Goal: Task Accomplishment & Management: Complete application form

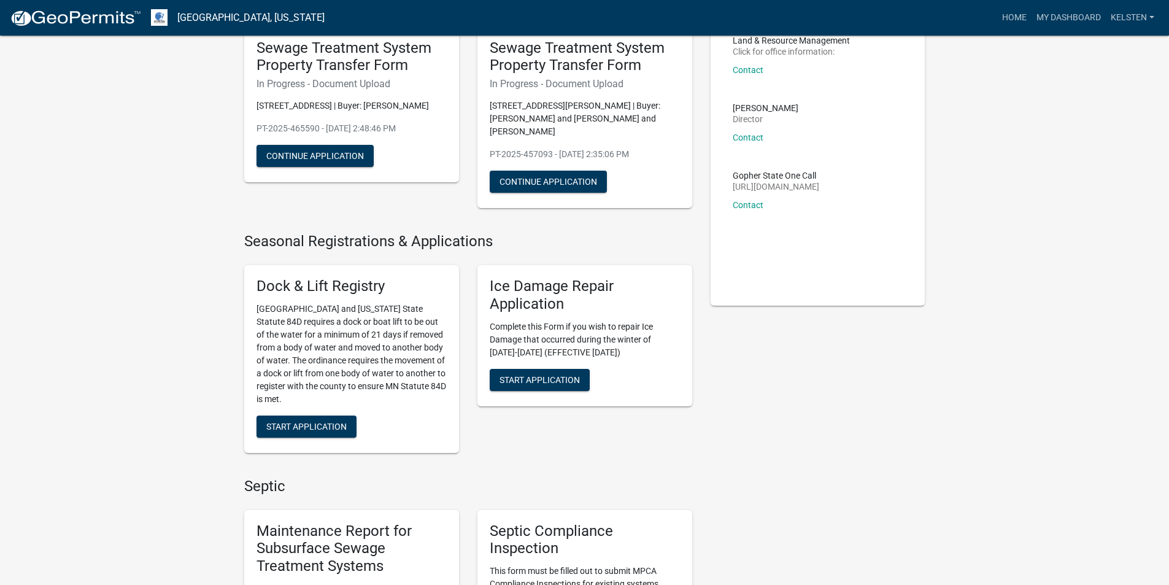
scroll to position [491, 0]
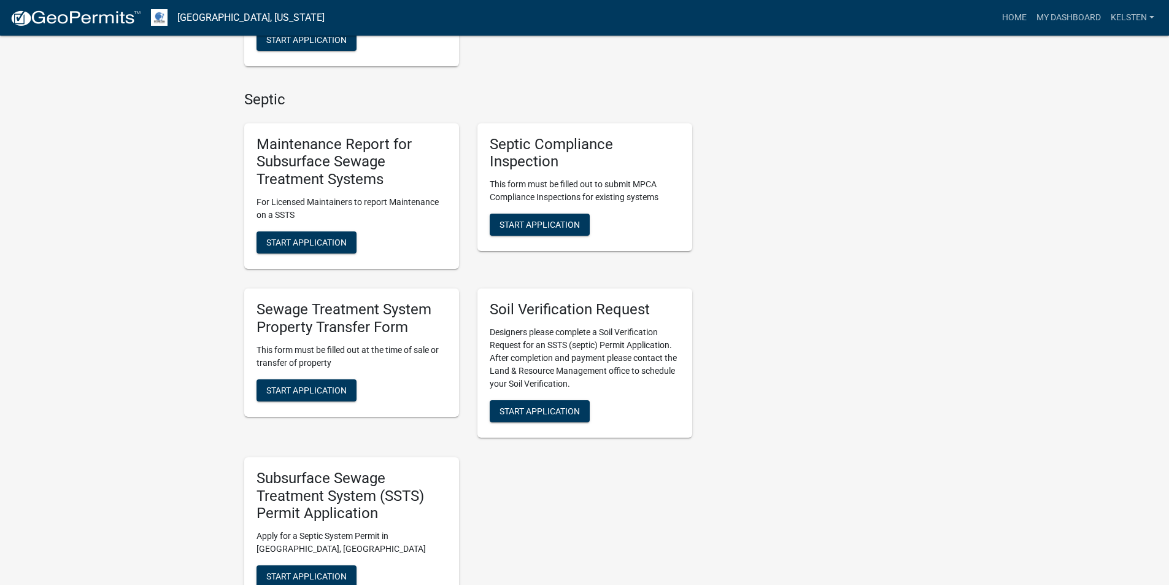
click at [311, 363] on div "Sewage Treatment System Property Transfer Form This form must be filled out at …" at bounding box center [351, 353] width 215 height 128
click at [303, 379] on button "Start Application" at bounding box center [307, 390] width 100 height 22
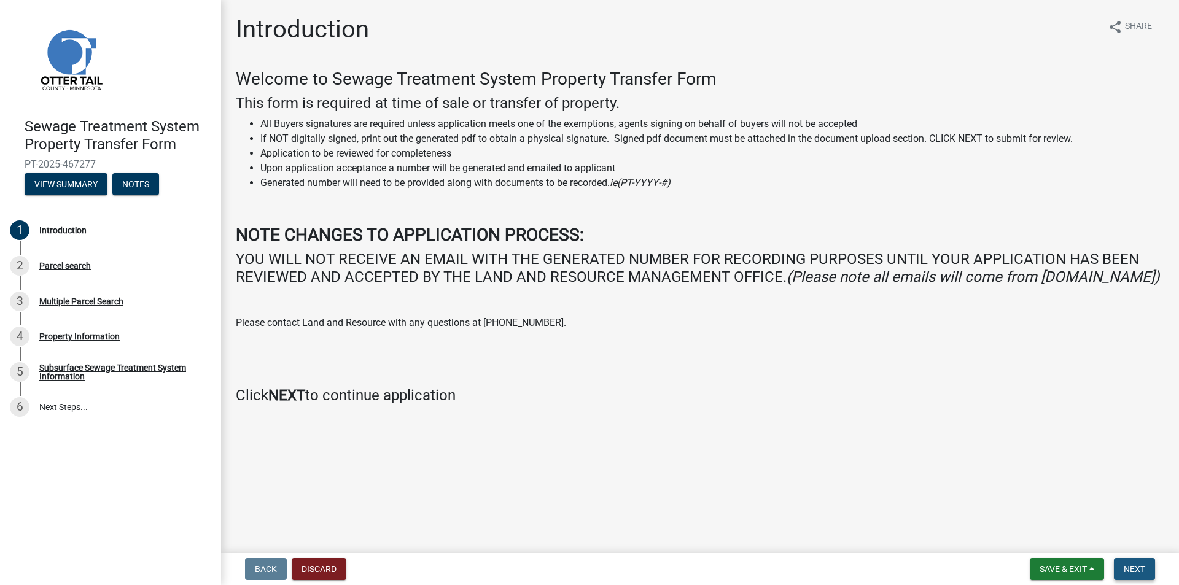
click at [1142, 570] on span "Next" at bounding box center [1133, 569] width 21 height 10
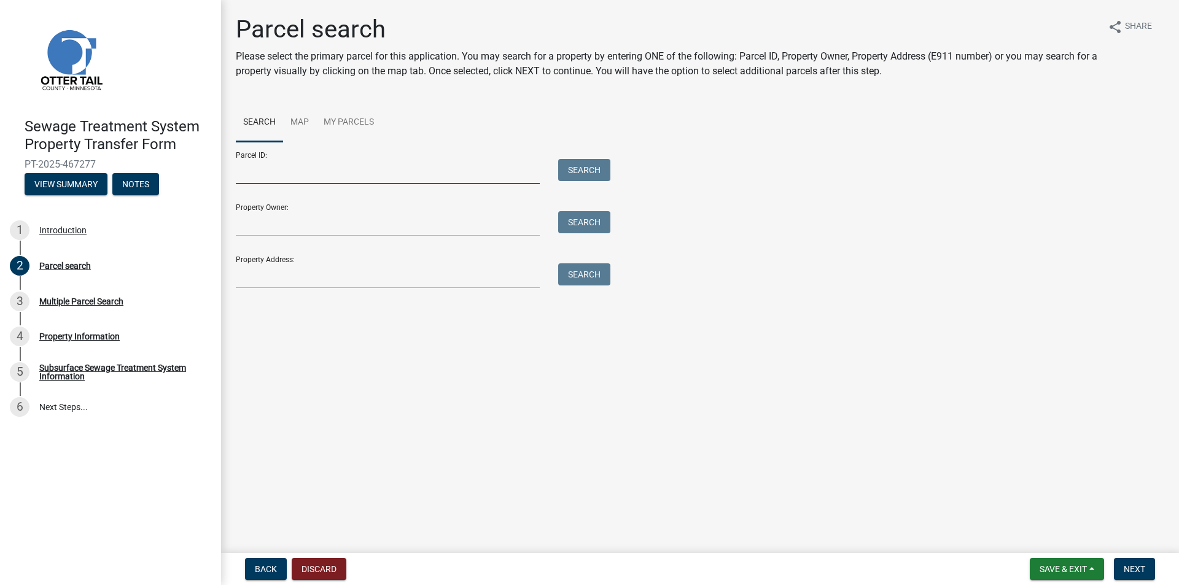
click at [273, 166] on input "Parcel ID:" at bounding box center [388, 171] width 304 height 25
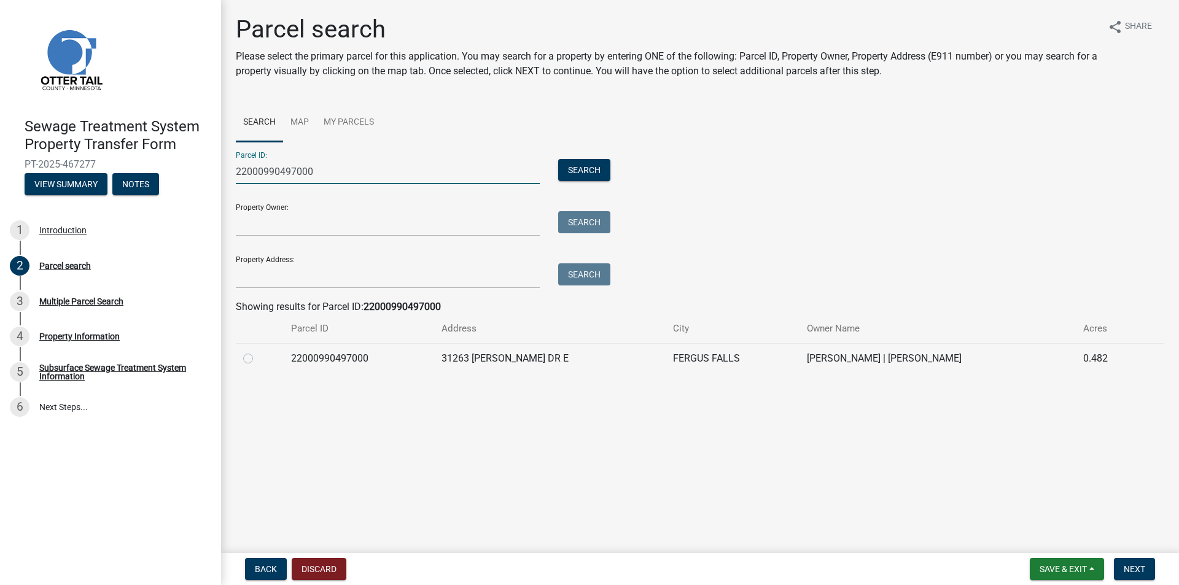
type input "22000990497000"
click at [258, 351] on label at bounding box center [258, 351] width 0 height 0
click at [258, 358] on input "radio" at bounding box center [262, 355] width 8 height 8
radio input "true"
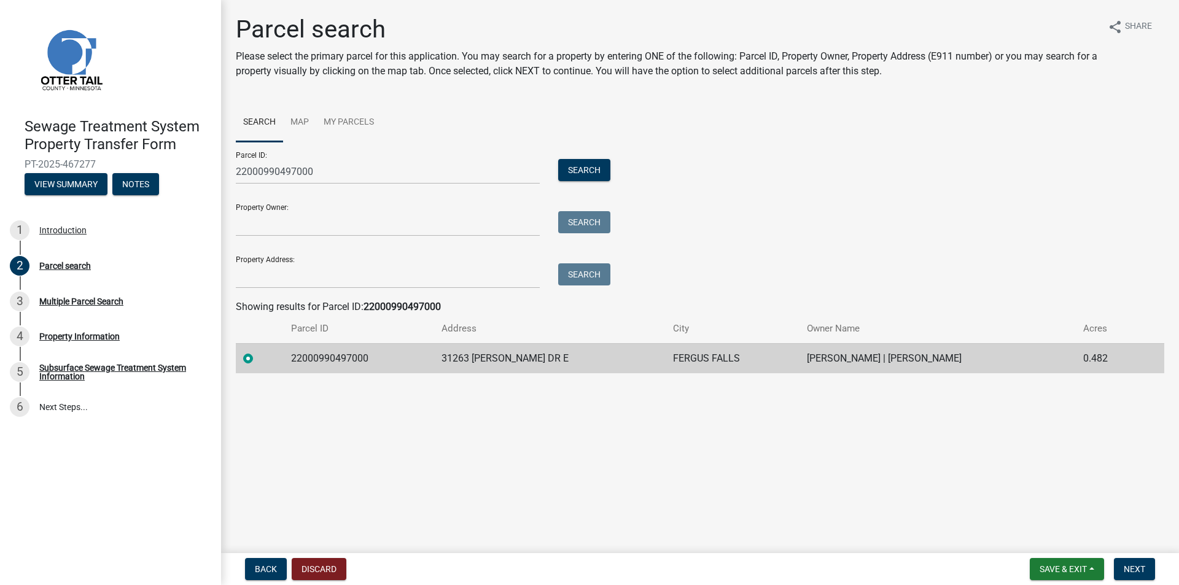
click at [1177, 576] on nav "Back Discard Save & Exit Save Save & Exit Next" at bounding box center [700, 569] width 958 height 32
click at [1142, 566] on span "Next" at bounding box center [1133, 569] width 21 height 10
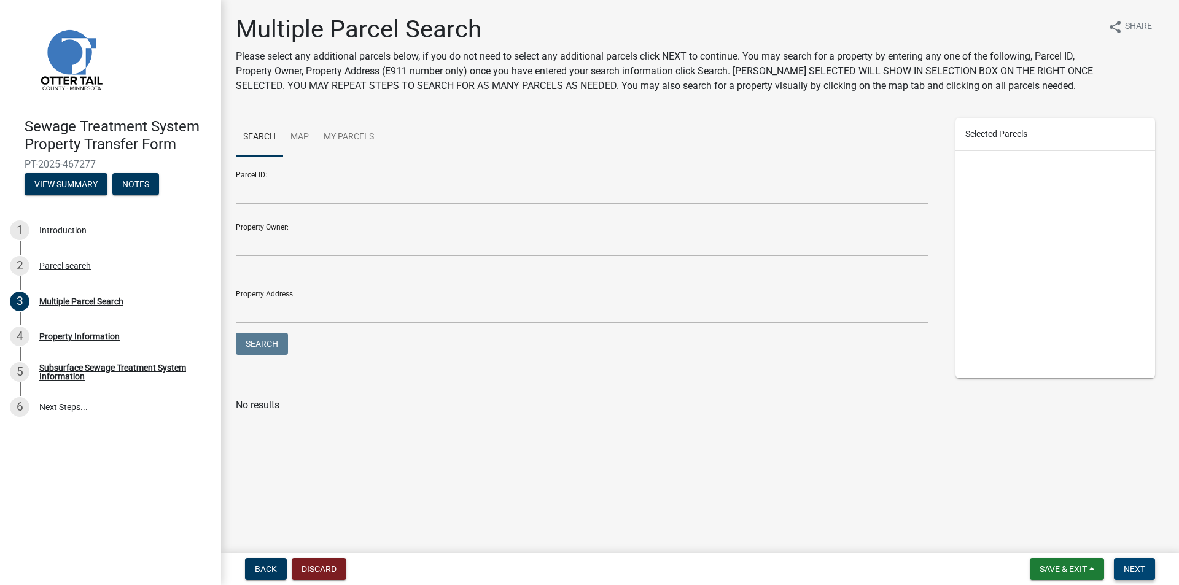
click at [1139, 568] on span "Next" at bounding box center [1133, 569] width 21 height 10
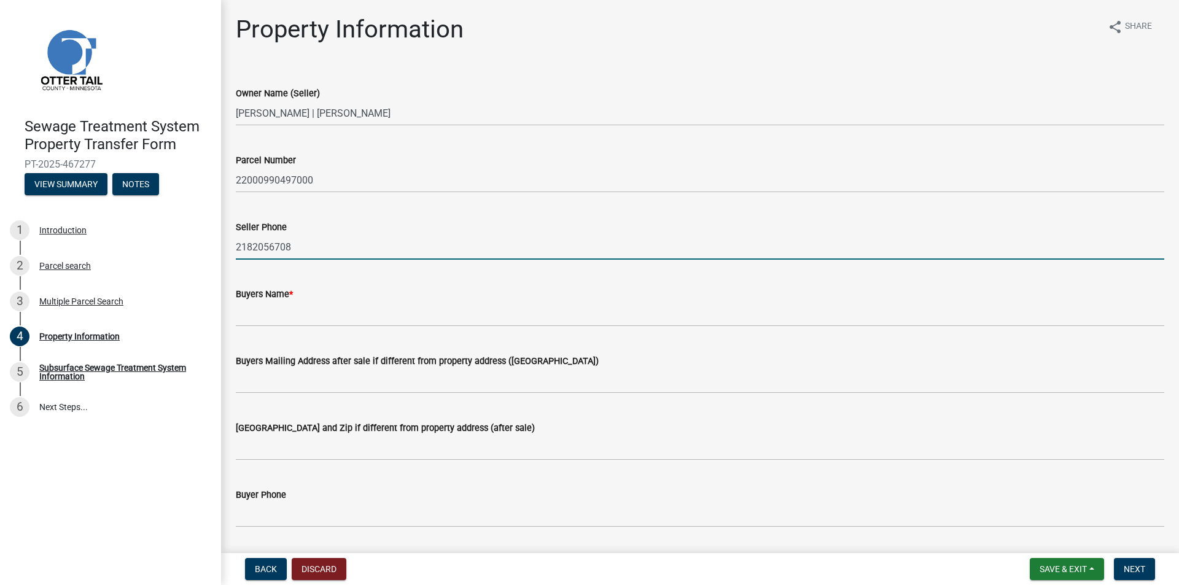
type input "2182056708"
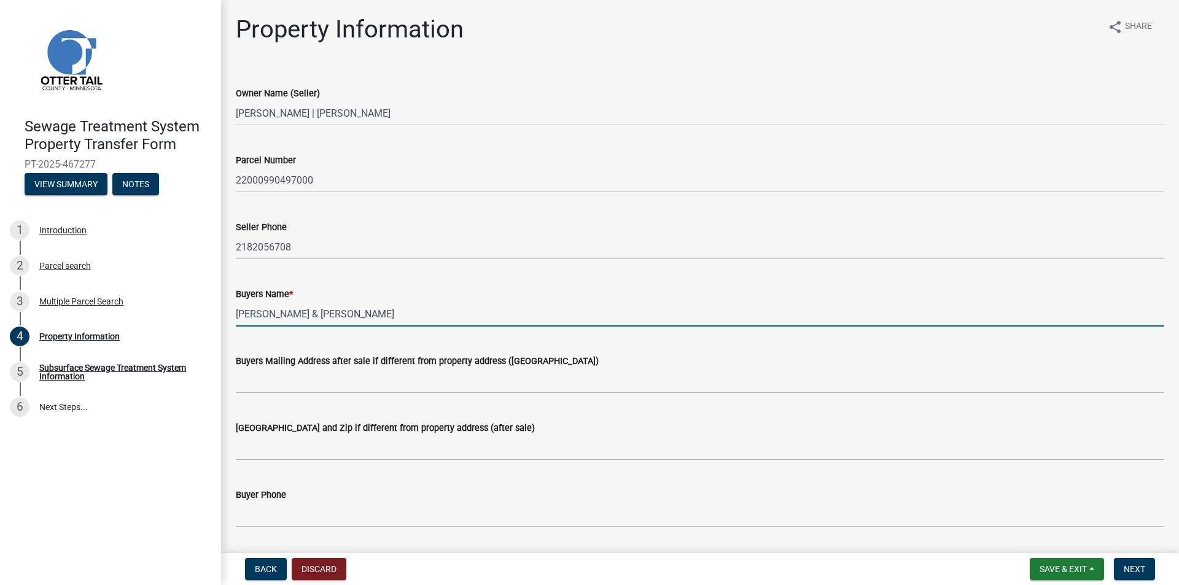
type input "[PERSON_NAME] & [PERSON_NAME]"
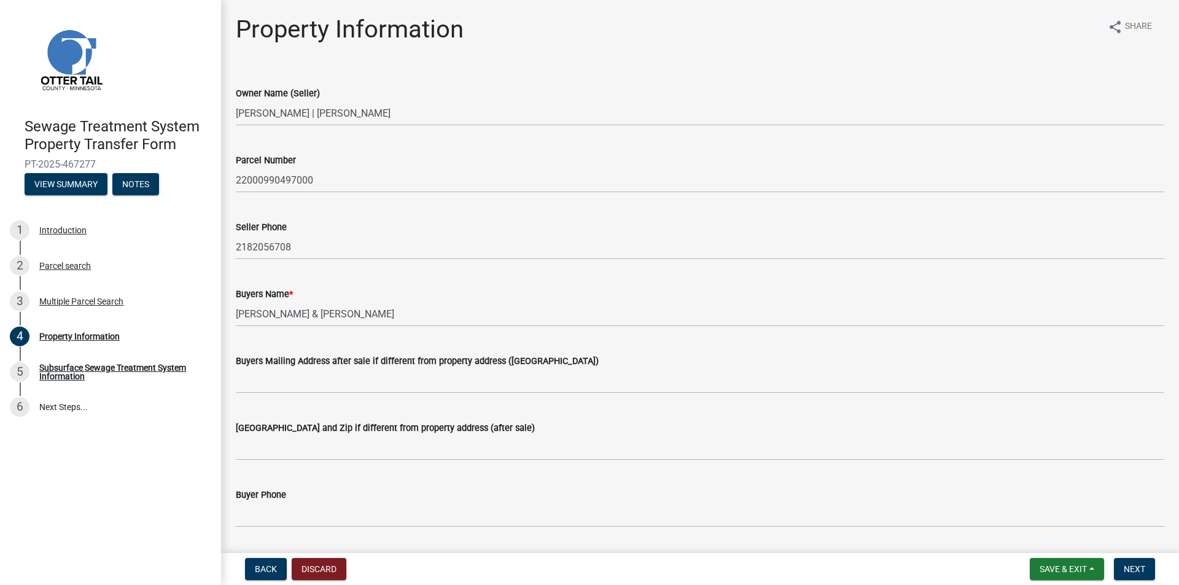
scroll to position [296, 0]
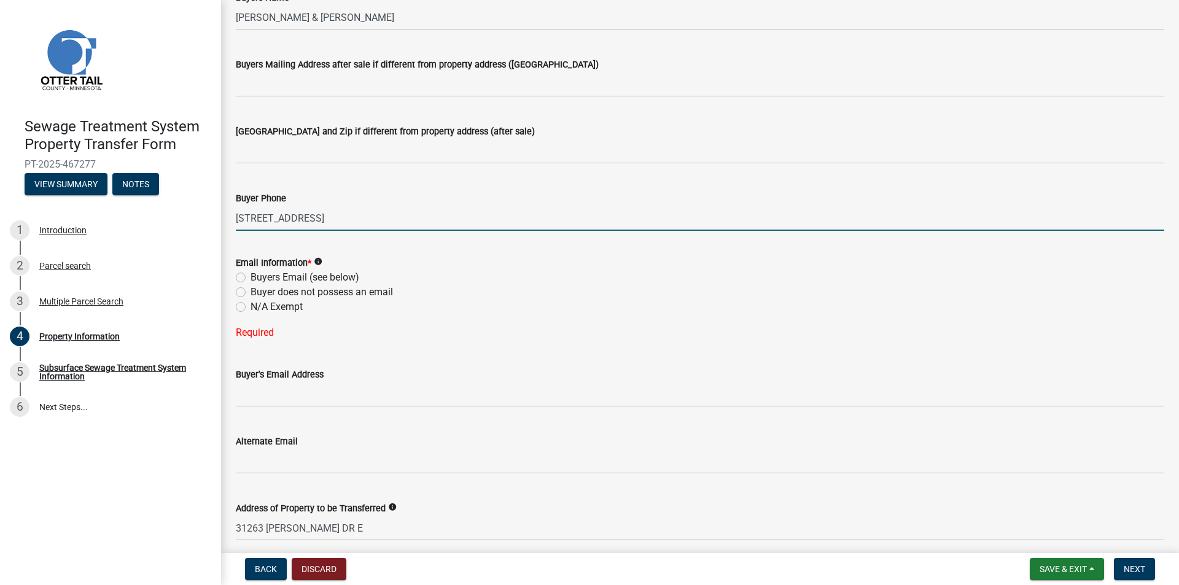
type input "[STREET_ADDRESS]"
type input "7017935803"
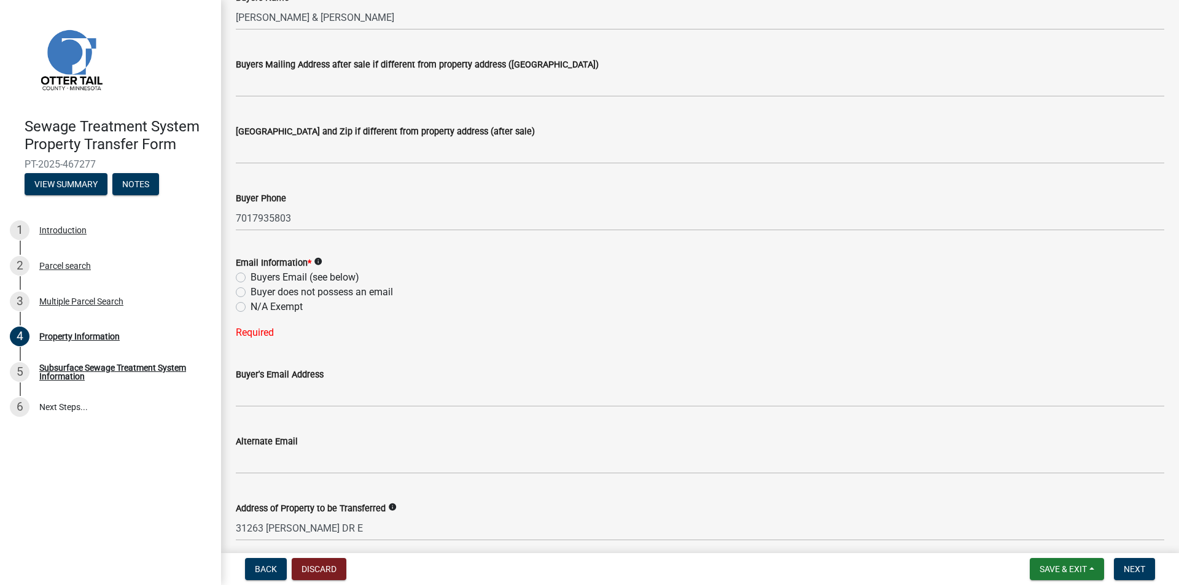
click at [327, 274] on label "Buyers Email (see below)" at bounding box center [304, 277] width 109 height 15
click at [258, 274] on input "Buyers Email (see below)" at bounding box center [254, 274] width 8 height 8
radio input "true"
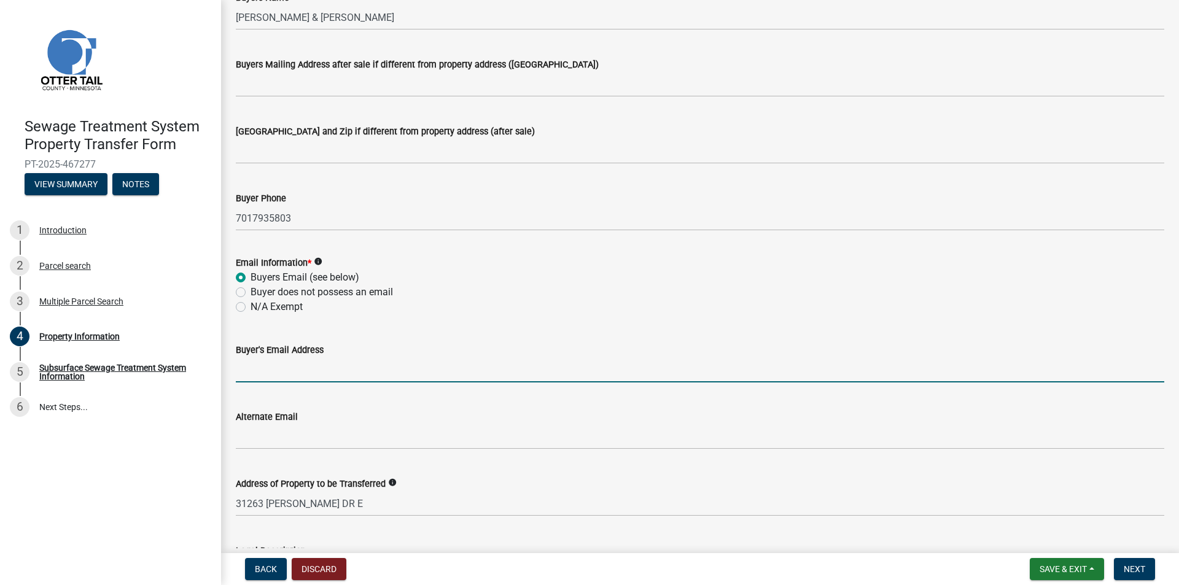
click at [260, 368] on input "Buyer's Email Address" at bounding box center [700, 369] width 928 height 25
type input "[EMAIL_ADDRESS][DOMAIN_NAME]"
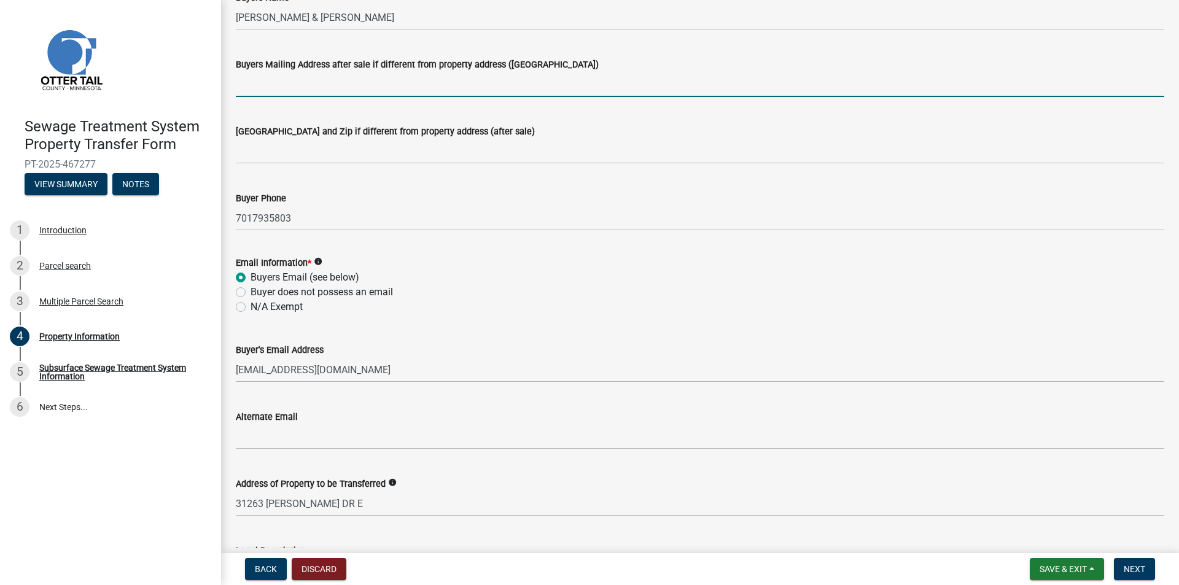
click at [280, 86] on input "Buyers Mailing Address after sale if different from property address ([GEOGRAPH…" at bounding box center [700, 84] width 928 height 25
type input "[STREET_ADDRESS]"
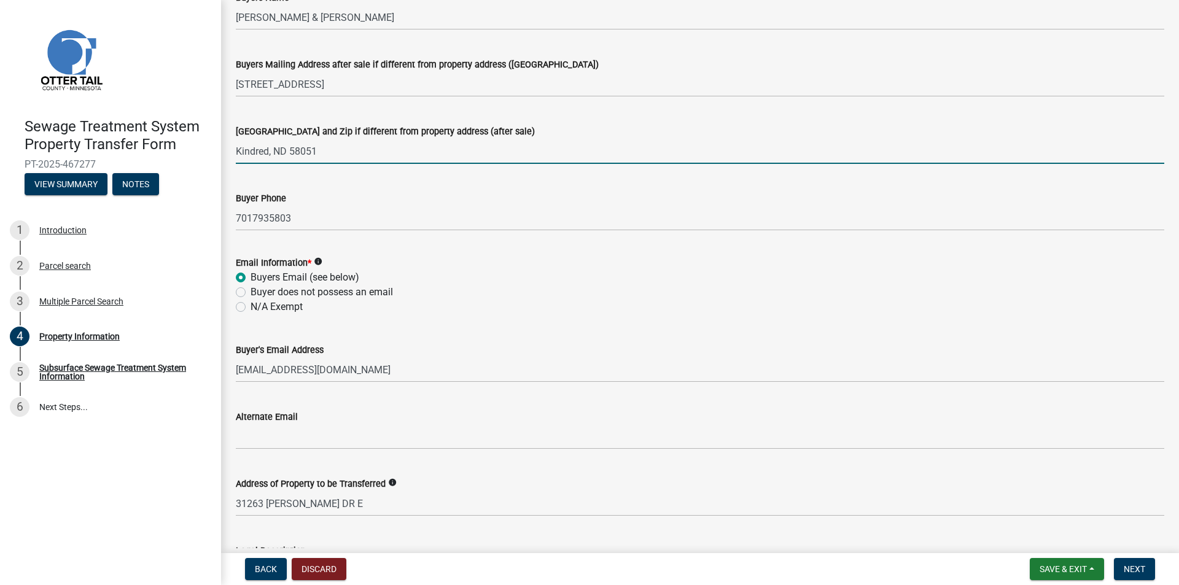
type input "Kindred, ND 58051"
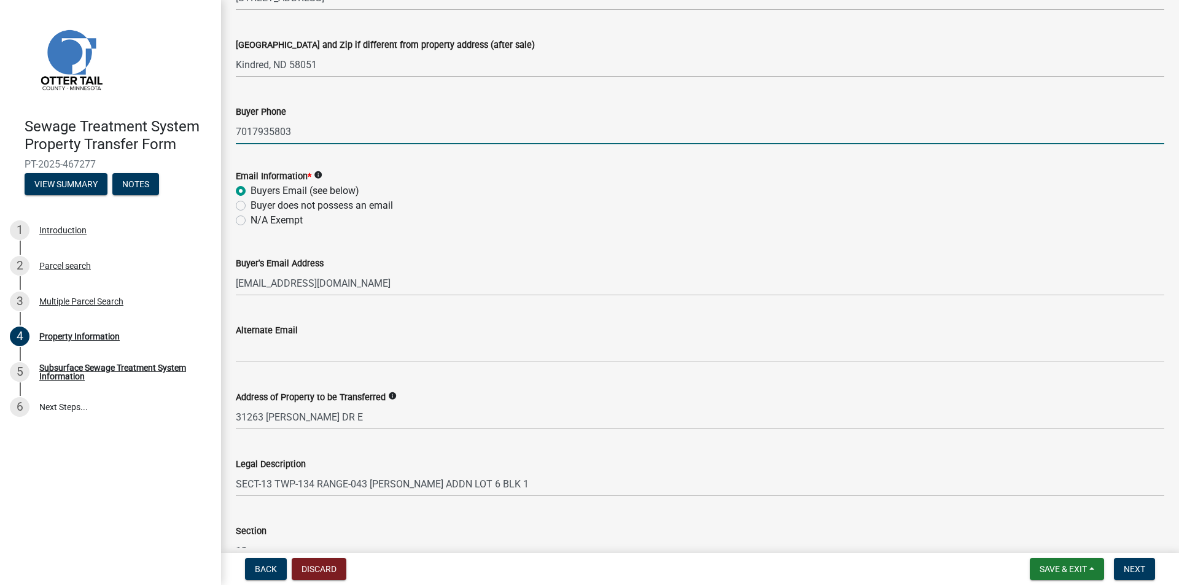
scroll to position [419, 0]
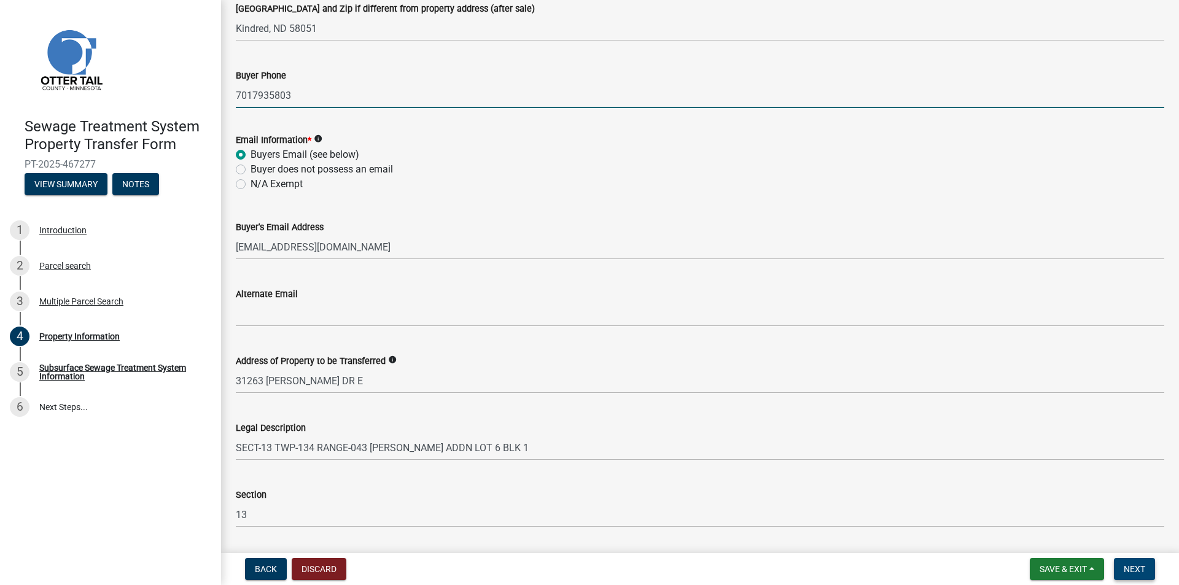
click at [1126, 567] on span "Next" at bounding box center [1133, 569] width 21 height 10
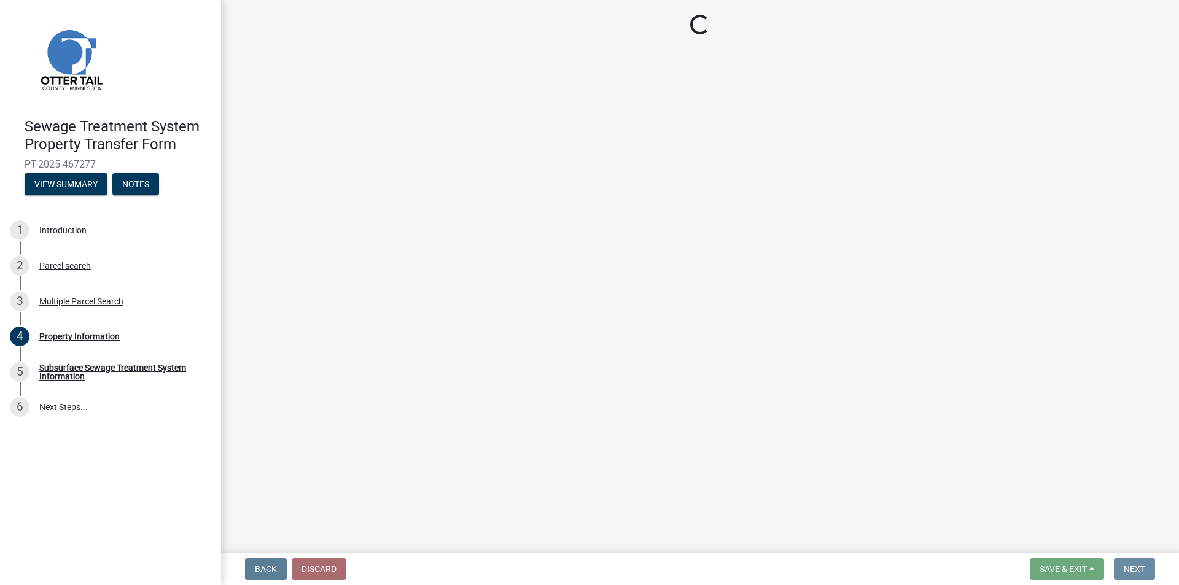
scroll to position [0, 0]
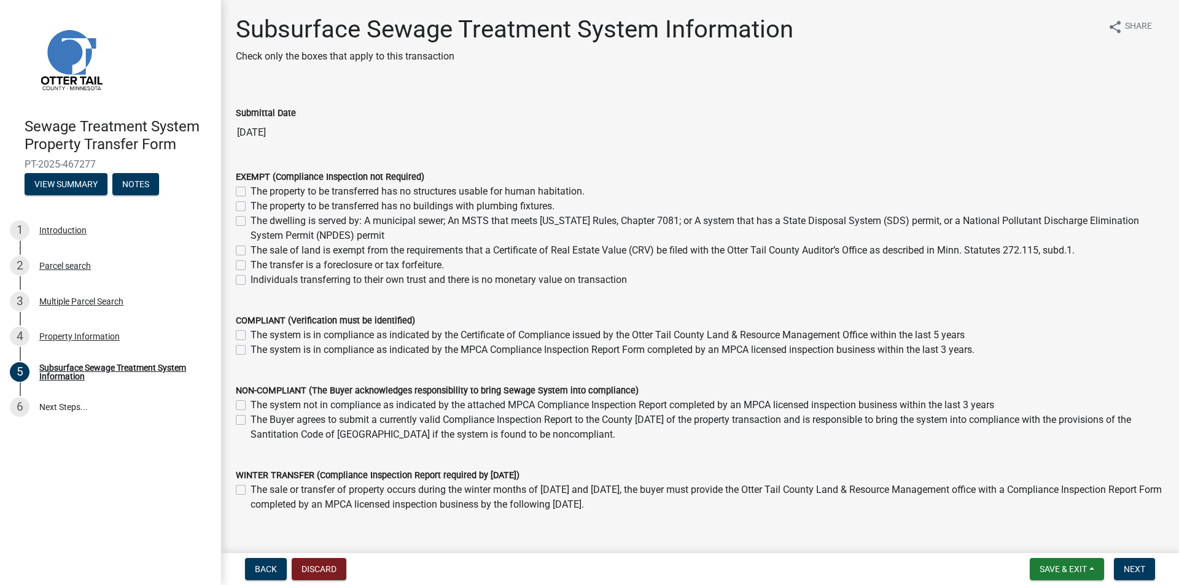
click at [268, 356] on label "The system is in compliance as indicated by the MPCA Compliance Inspection Repo…" at bounding box center [612, 350] width 724 height 15
click at [258, 351] on input "The system is in compliance as indicated by the MPCA Compliance Inspection Repo…" at bounding box center [254, 347] width 8 height 8
checkbox input "true"
checkbox input "false"
checkbox input "true"
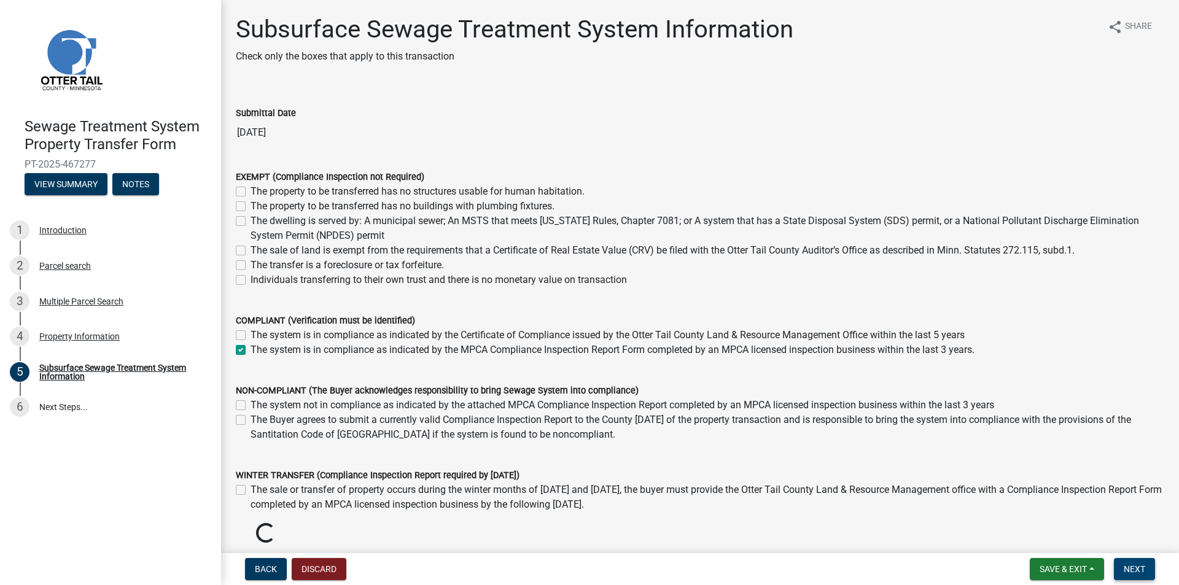
click at [1132, 572] on span "Next" at bounding box center [1133, 569] width 21 height 10
click at [1134, 567] on span "Next" at bounding box center [1133, 569] width 21 height 10
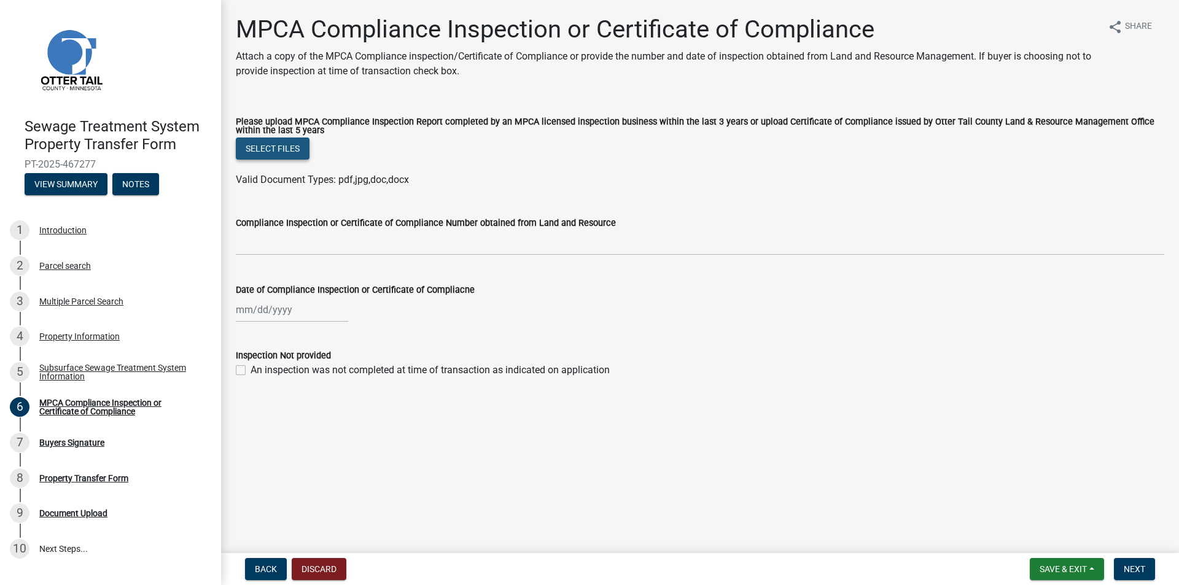
click at [244, 153] on button "Select files" at bounding box center [273, 149] width 74 height 22
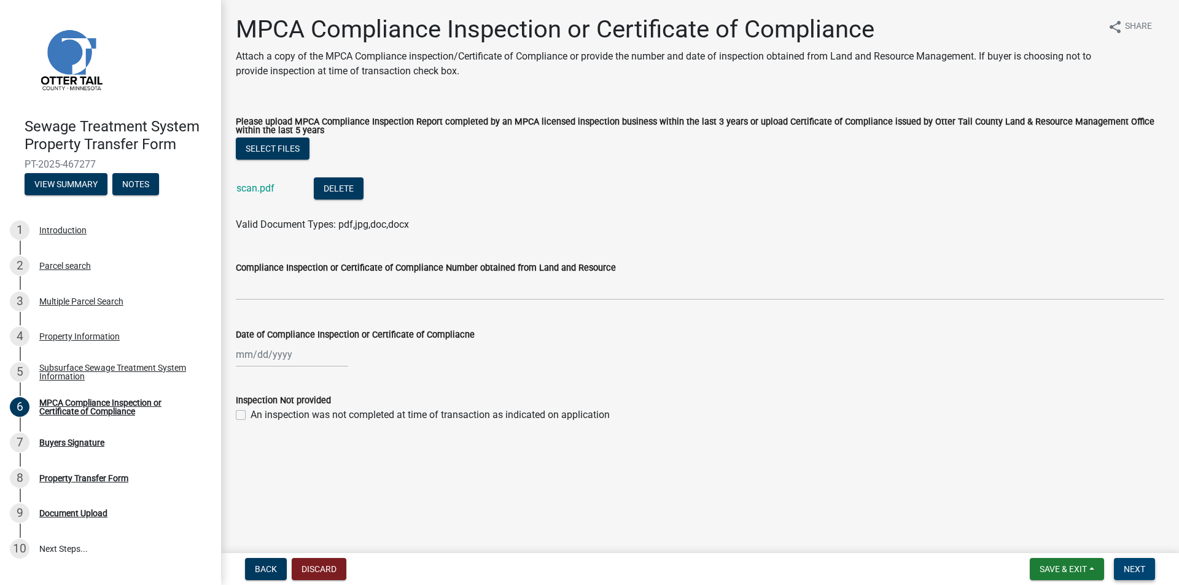
click at [1137, 573] on span "Next" at bounding box center [1133, 569] width 21 height 10
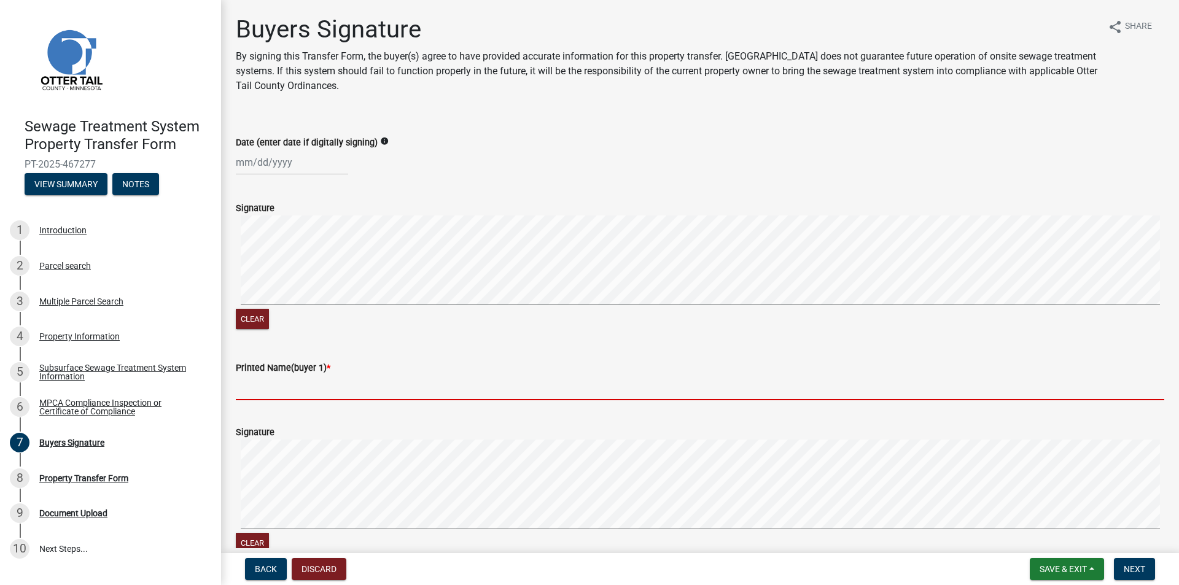
click at [284, 392] on input "Printed Name(buyer 1) *" at bounding box center [700, 387] width 928 height 25
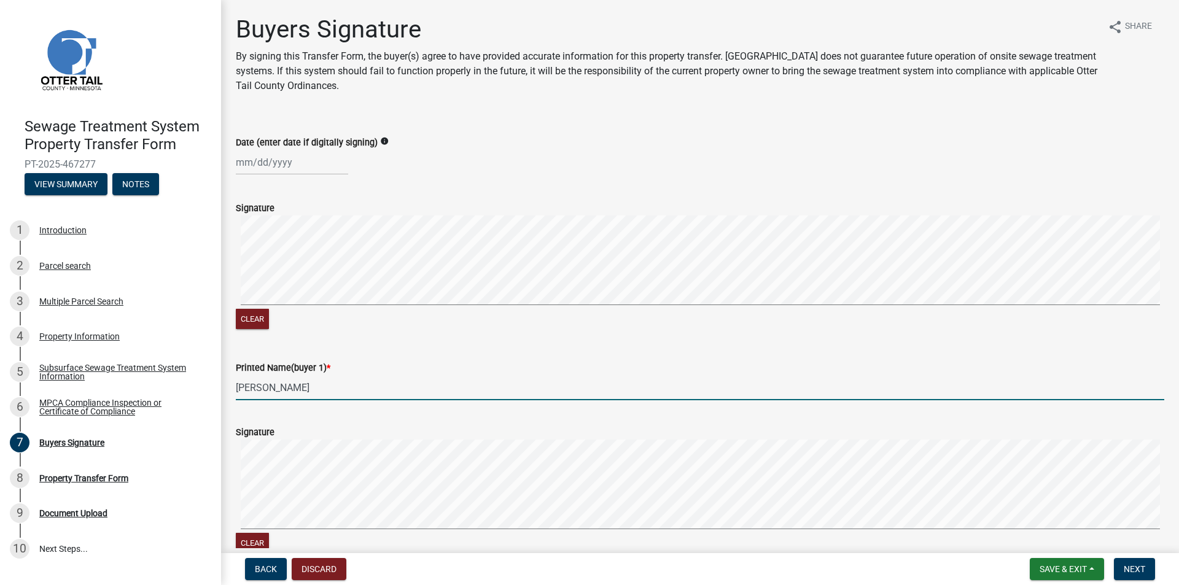
type input "[PERSON_NAME]"
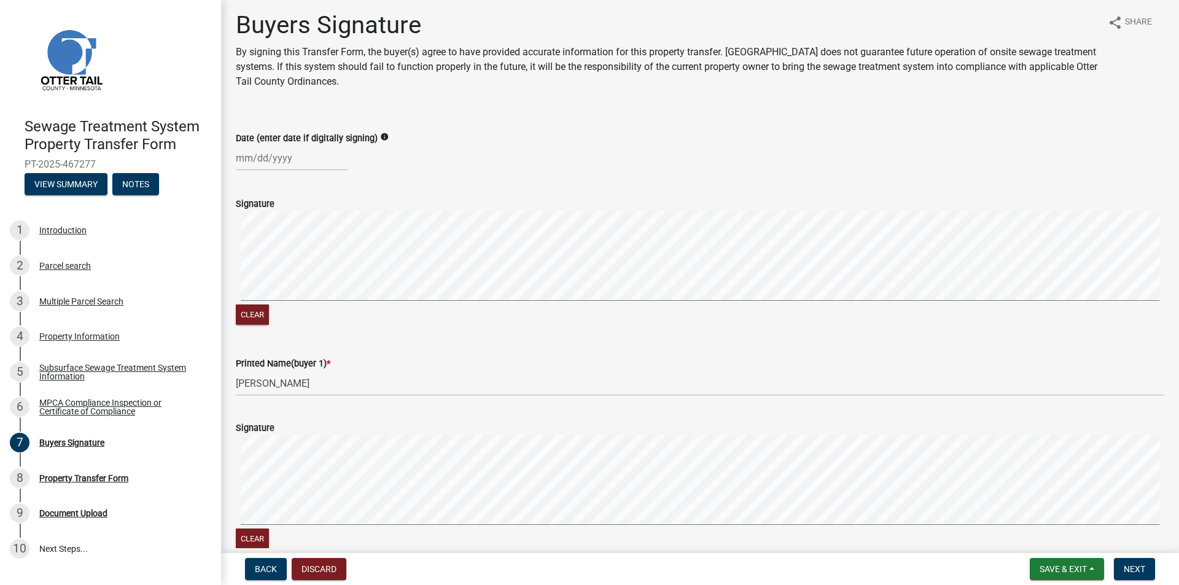
scroll to position [337, 0]
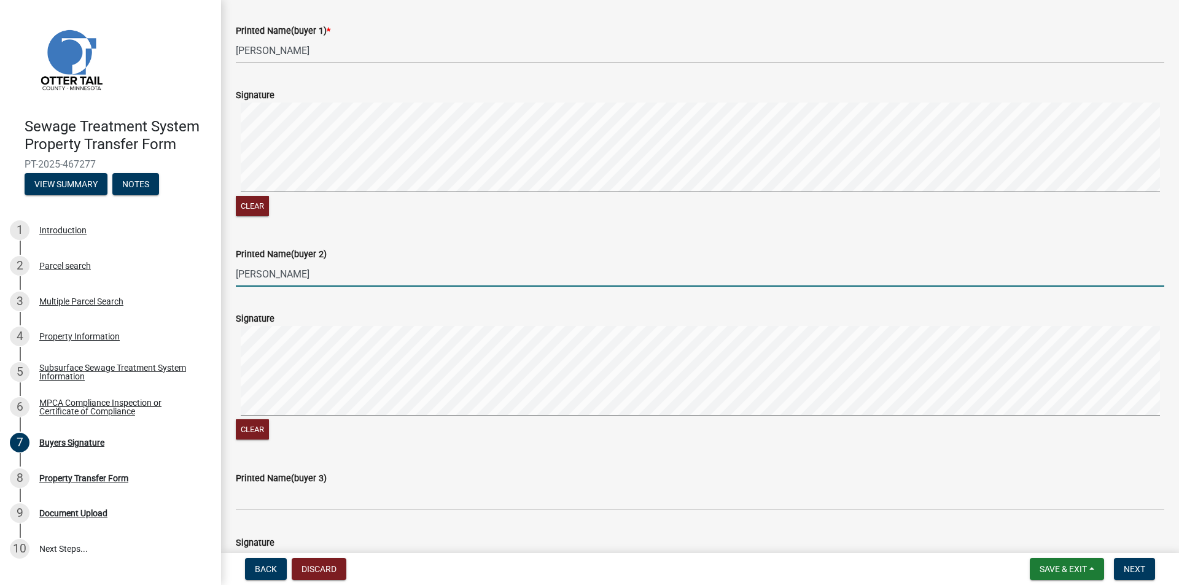
type input "[PERSON_NAME]"
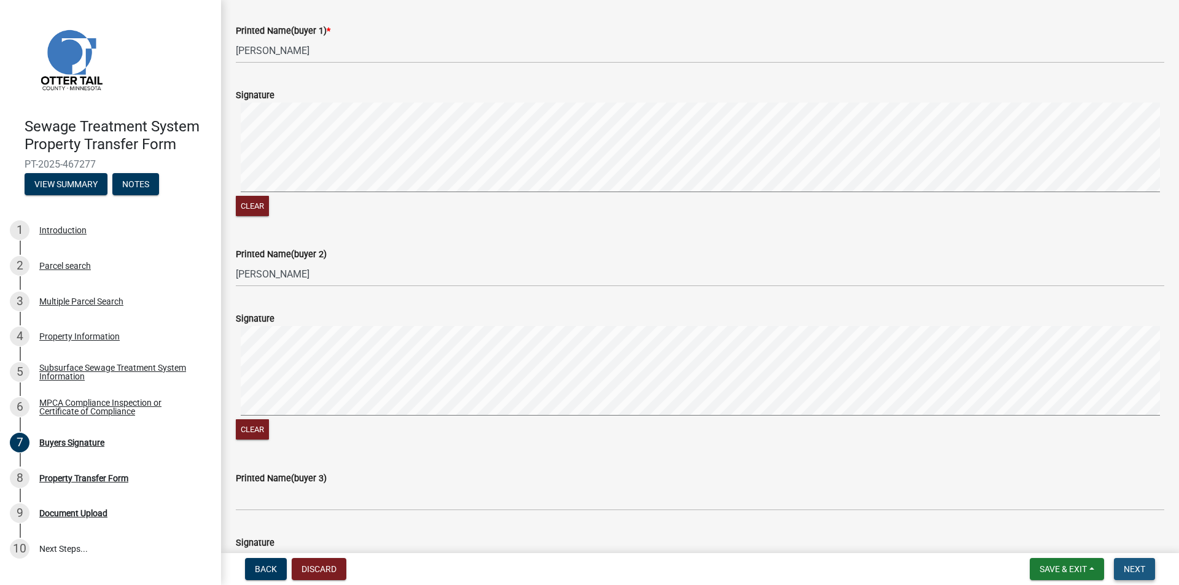
click at [1148, 564] on button "Next" at bounding box center [1134, 569] width 41 height 22
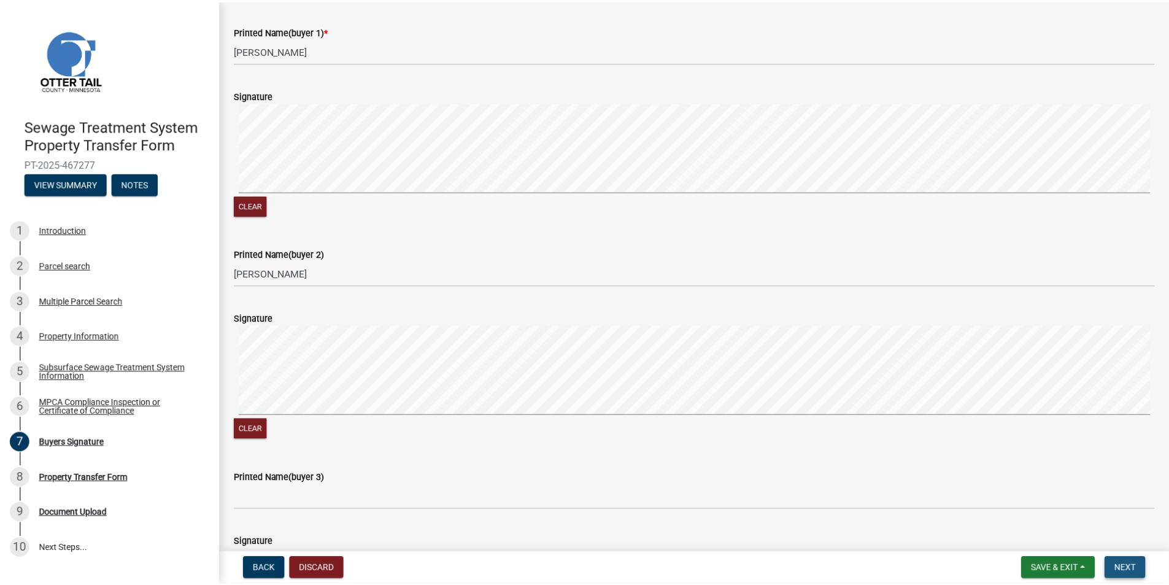
scroll to position [0, 0]
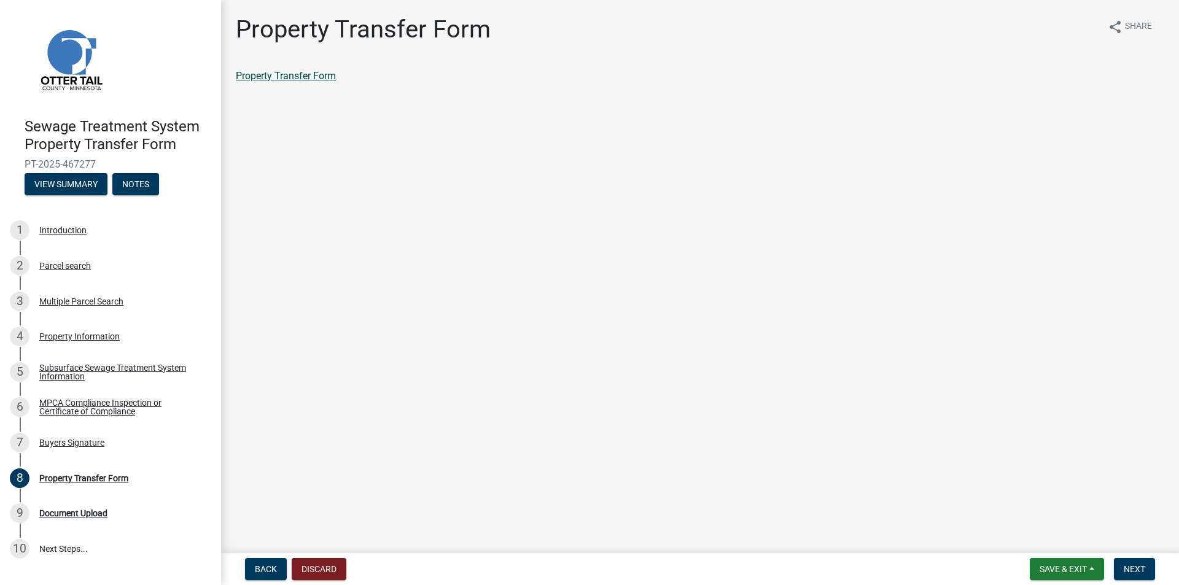
click at [273, 71] on link "Property Transfer Form" at bounding box center [286, 76] width 100 height 12
click at [1134, 570] on span "Next" at bounding box center [1133, 569] width 21 height 10
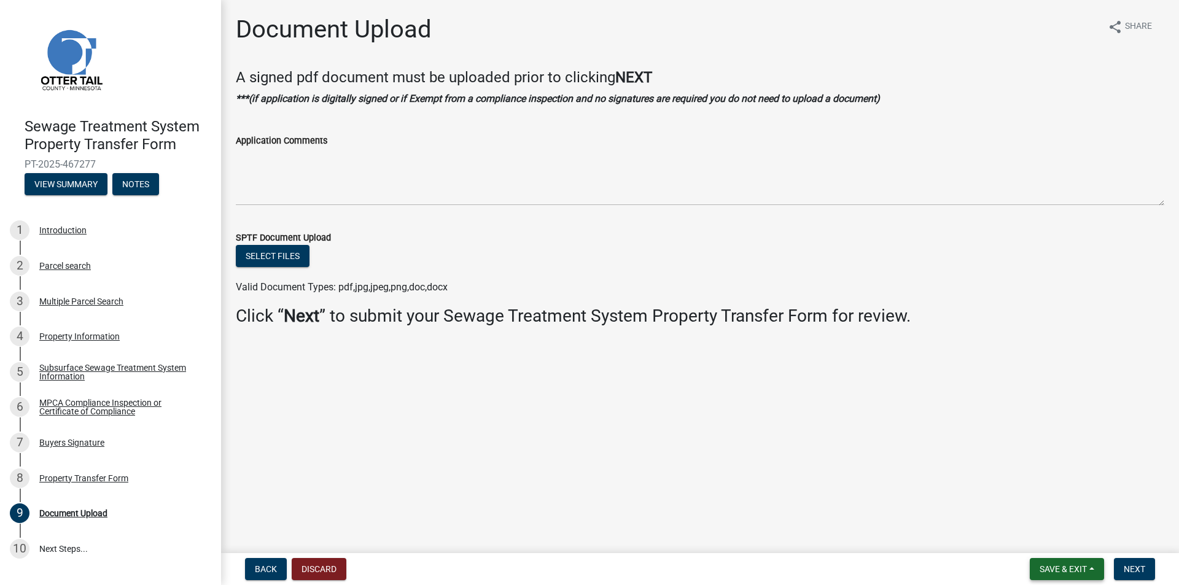
click at [1090, 564] on button "Save & Exit" at bounding box center [1066, 569] width 74 height 22
click at [1059, 533] on button "Save & Exit" at bounding box center [1055, 536] width 98 height 29
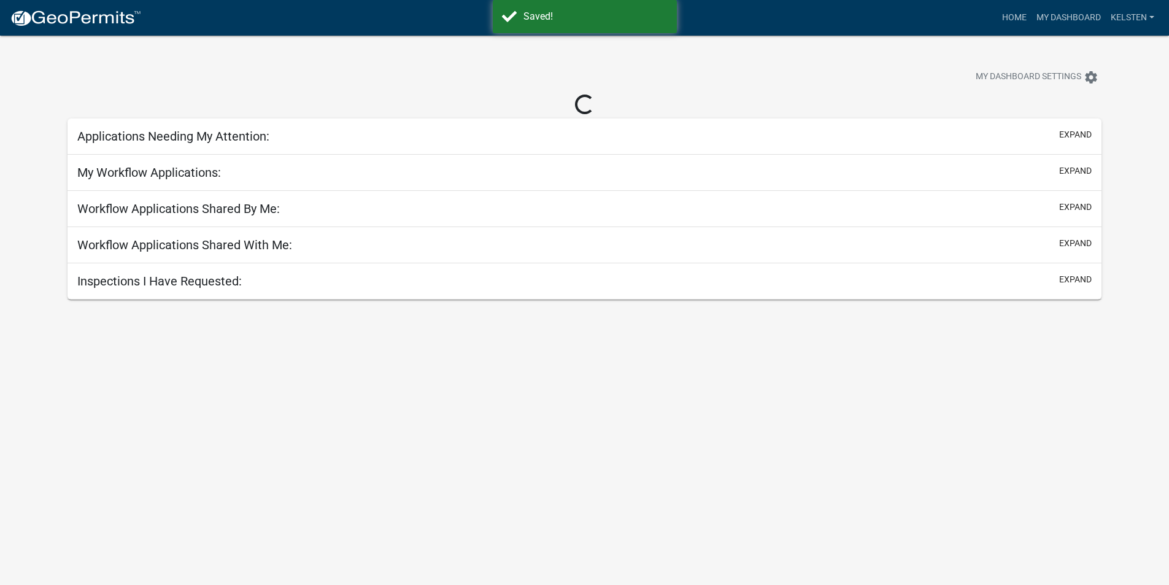
select select "3: 100"
